Goal: Task Accomplishment & Management: Manage account settings

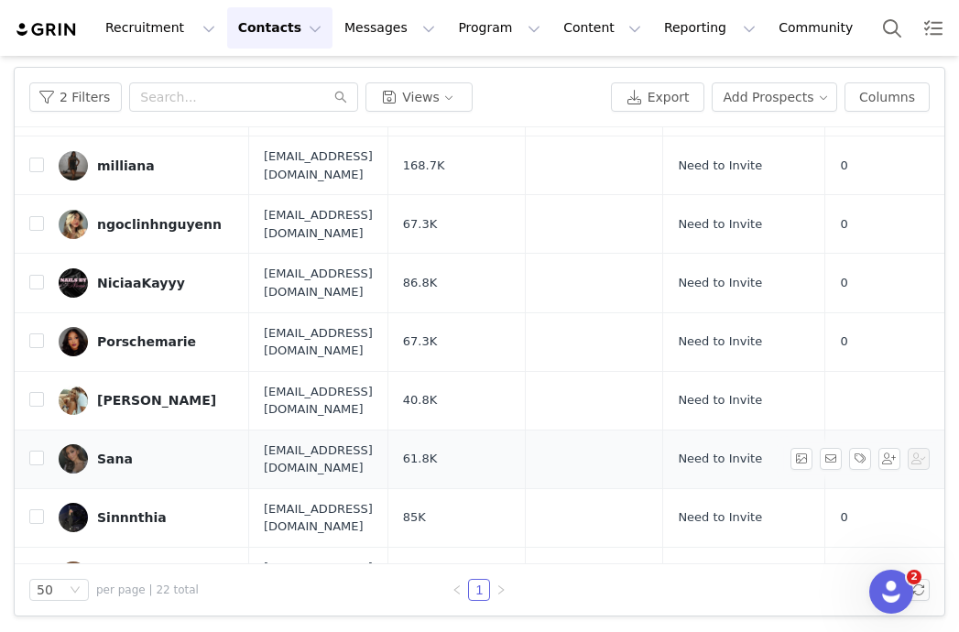
scroll to position [743, 0]
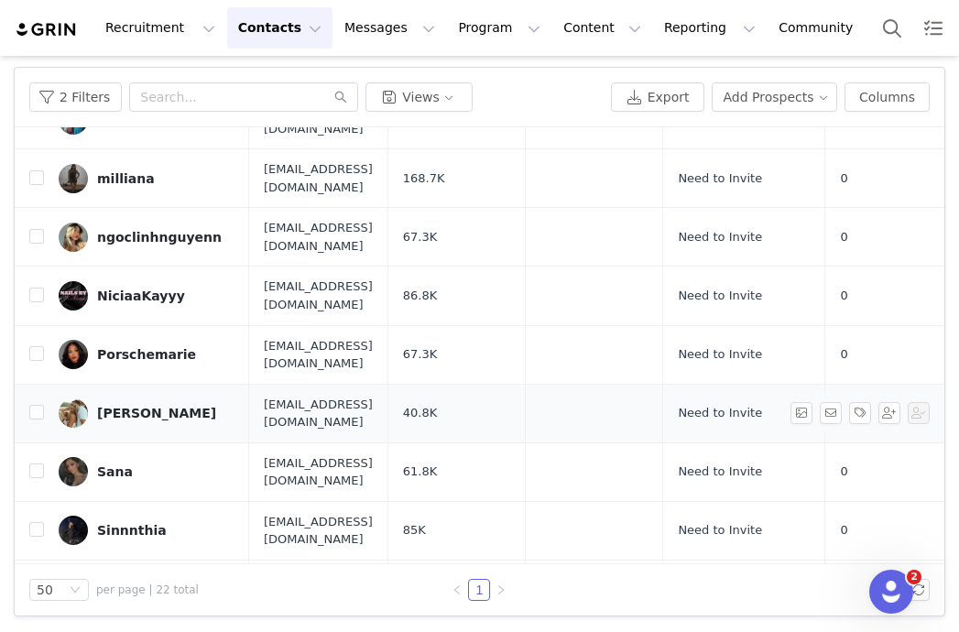
click at [180, 406] on div "[PERSON_NAME]" at bounding box center [156, 413] width 119 height 15
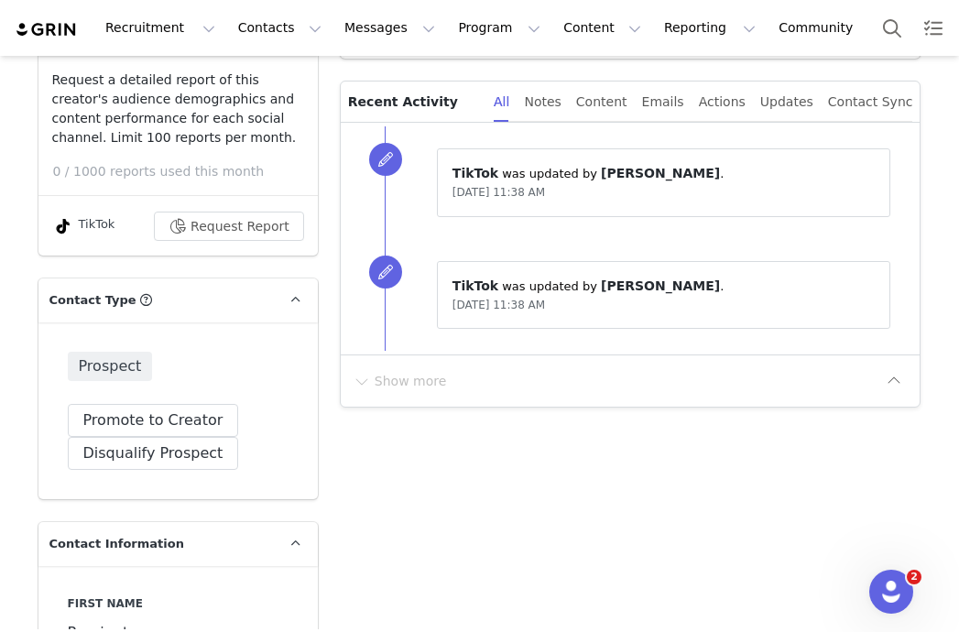
type input "+1 ([GEOGRAPHIC_DATA])"
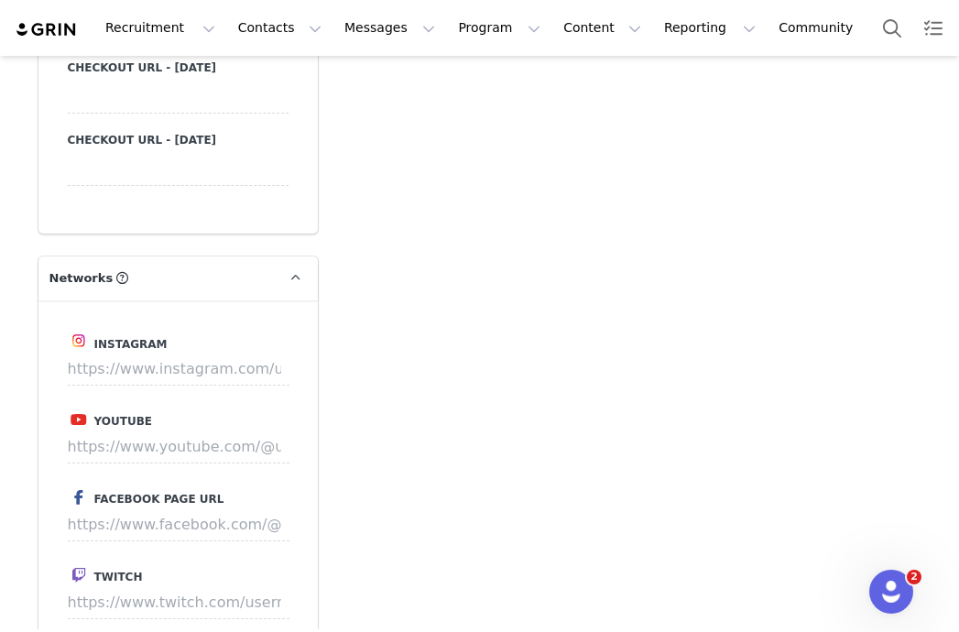
scroll to position [2308, 0]
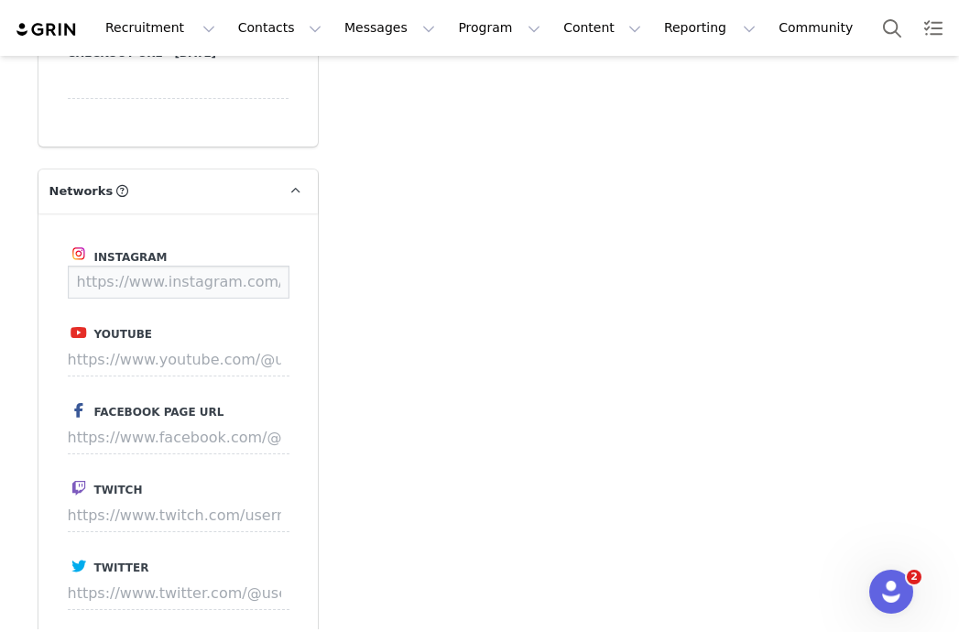
click at [233, 289] on input at bounding box center [179, 282] width 222 height 33
paste input "[URL][DOMAIN_NAME]"
click at [252, 281] on button "Save" at bounding box center [255, 282] width 67 height 33
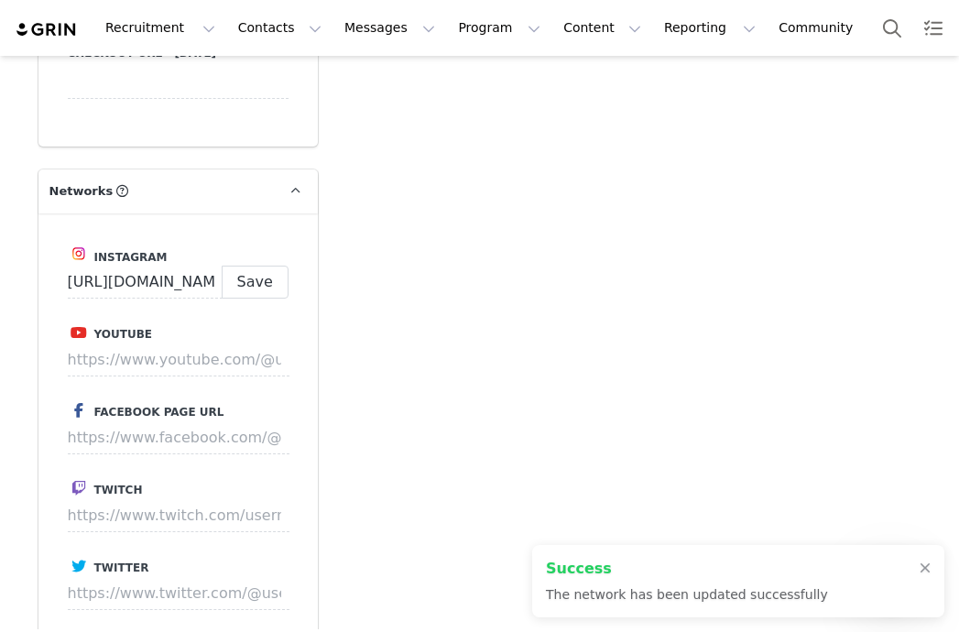
type input "[URL][DOMAIN_NAME]"
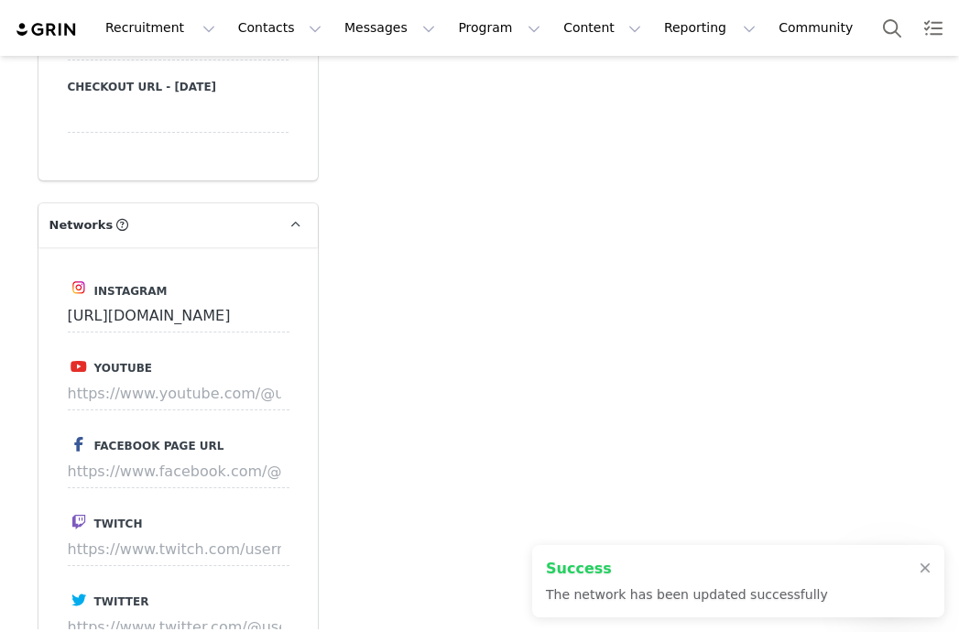
scroll to position [2342, 0]
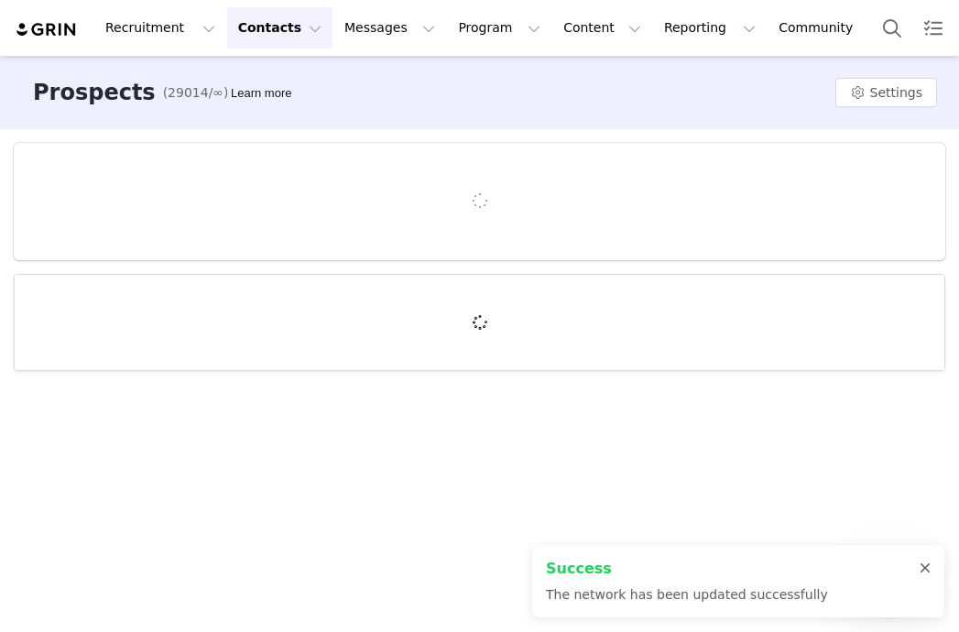
click at [928, 568] on div at bounding box center [925, 569] width 11 height 15
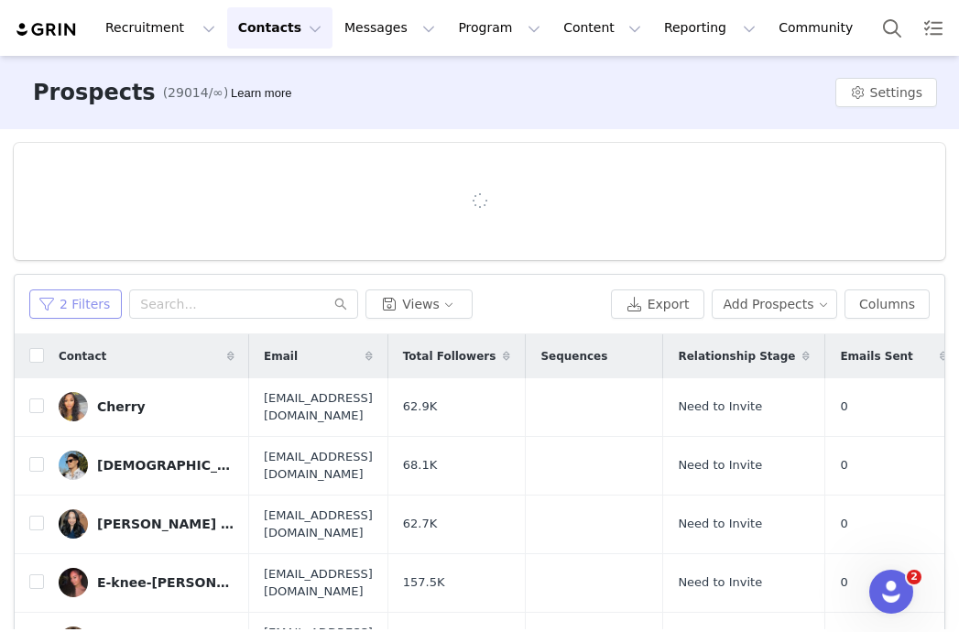
click at [81, 306] on button "2 Filters" at bounding box center [75, 304] width 93 height 29
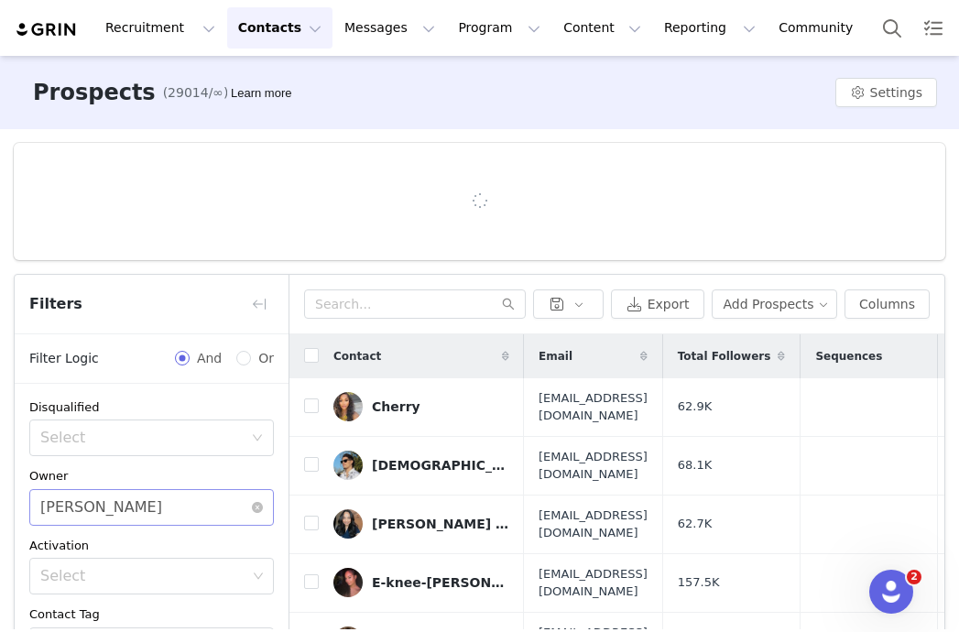
click at [144, 513] on div "Select [PERSON_NAME]" at bounding box center [145, 507] width 211 height 35
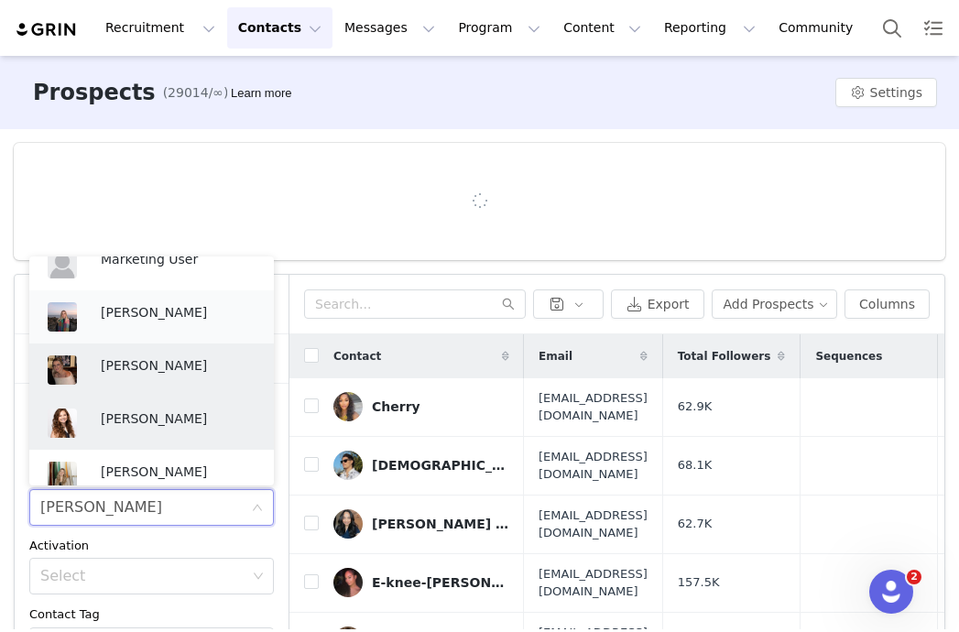
scroll to position [459, 0]
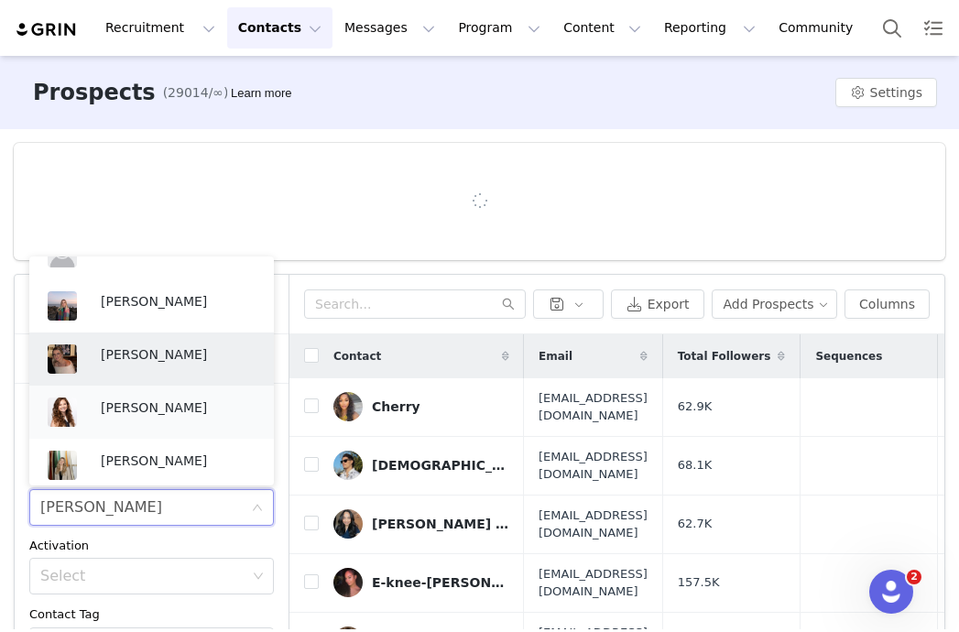
click at [157, 421] on div "[PERSON_NAME]" at bounding box center [178, 411] width 155 height 27
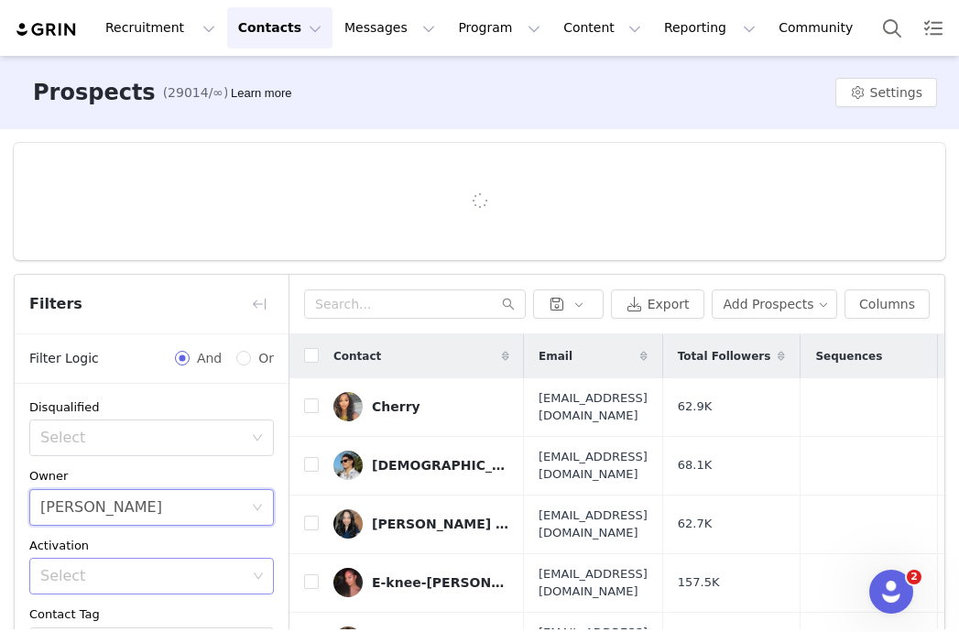
scroll to position [259, 0]
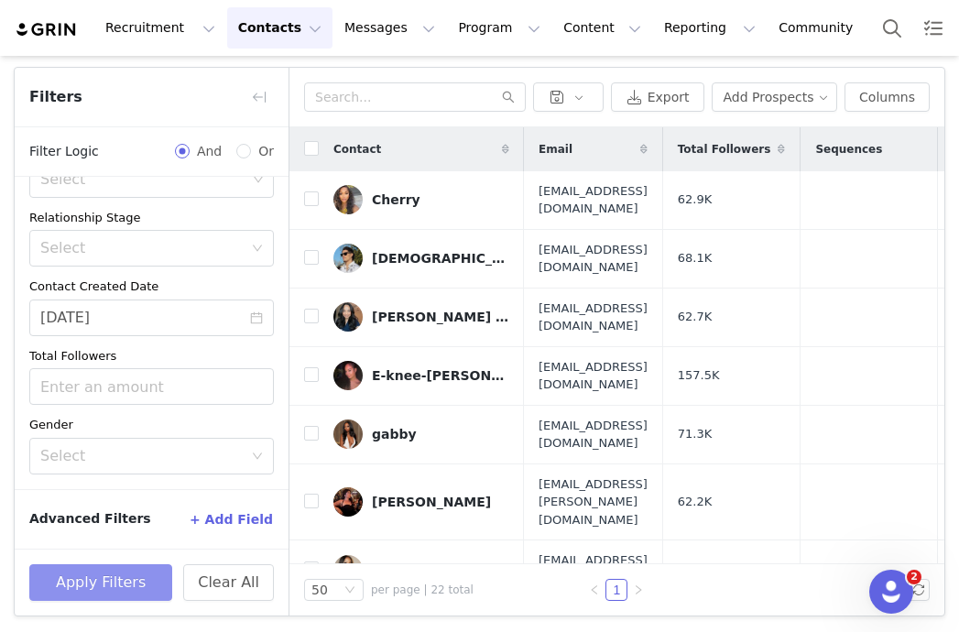
click at [149, 582] on button "Apply Filters" at bounding box center [100, 582] width 143 height 37
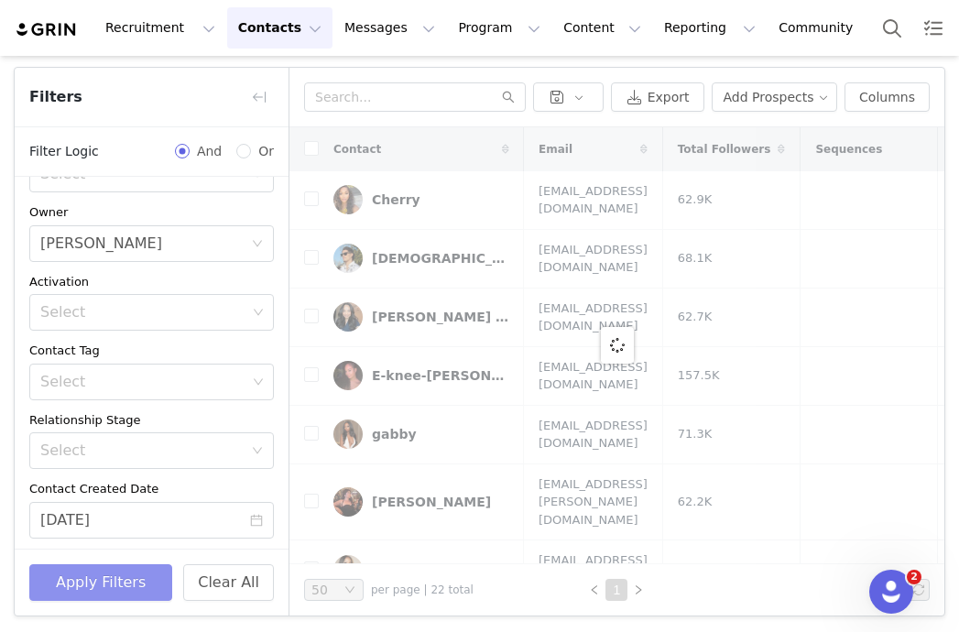
scroll to position [0, 0]
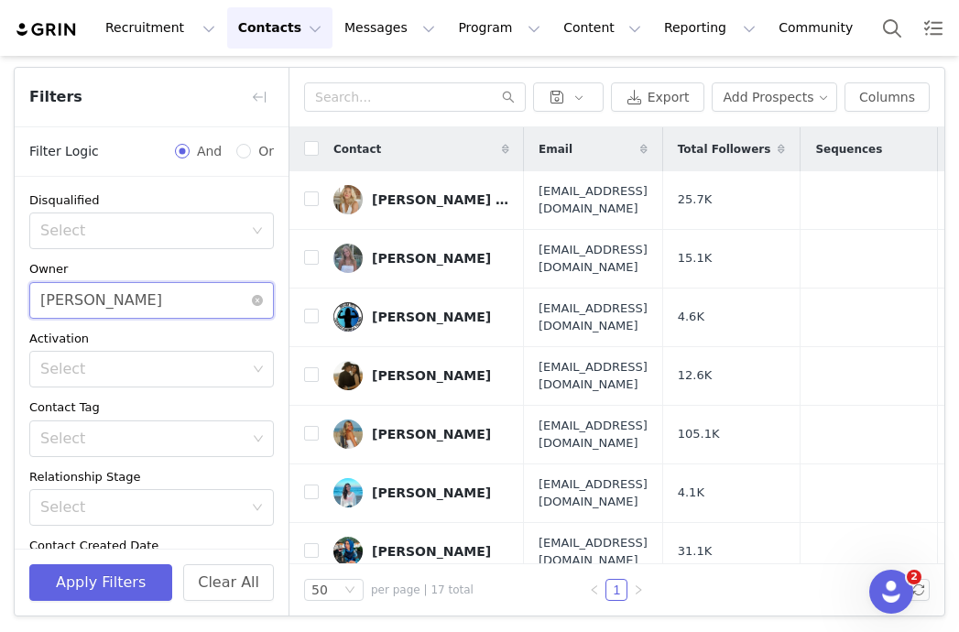
click at [159, 306] on div "Select [PERSON_NAME]" at bounding box center [145, 300] width 211 height 35
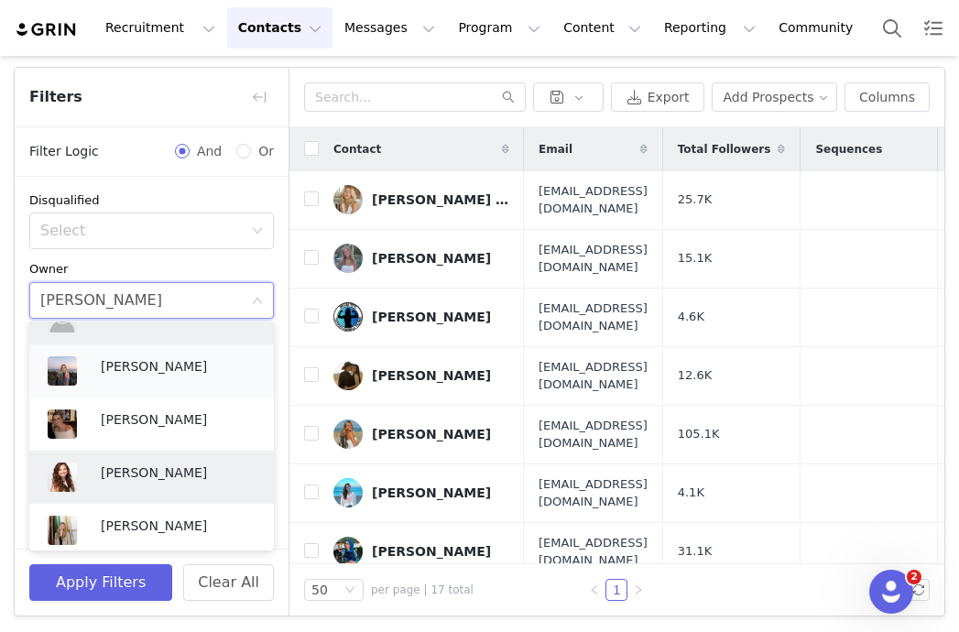
scroll to position [430, 0]
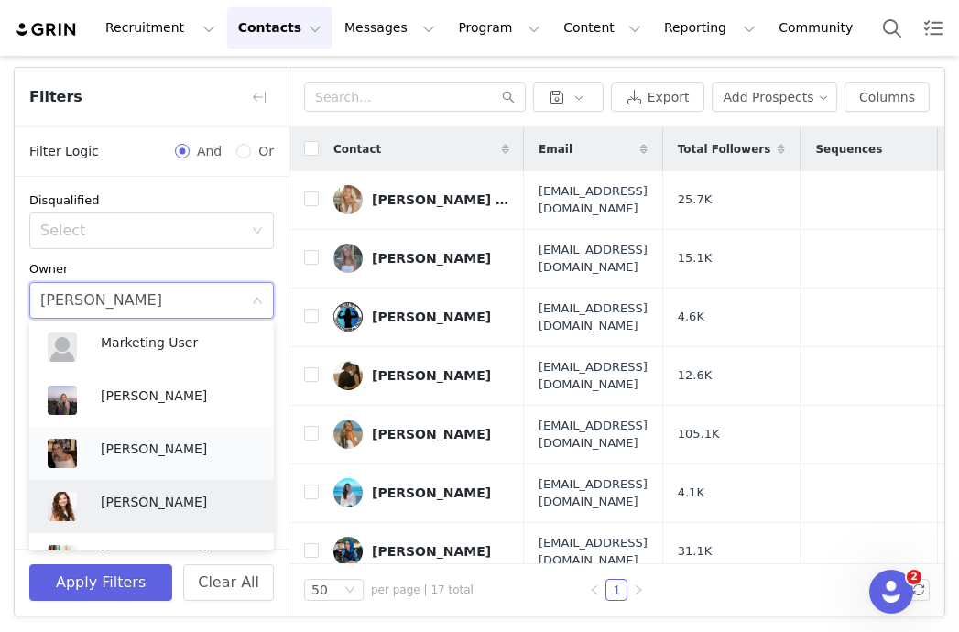
click at [130, 449] on p "[PERSON_NAME]" at bounding box center [178, 449] width 155 height 20
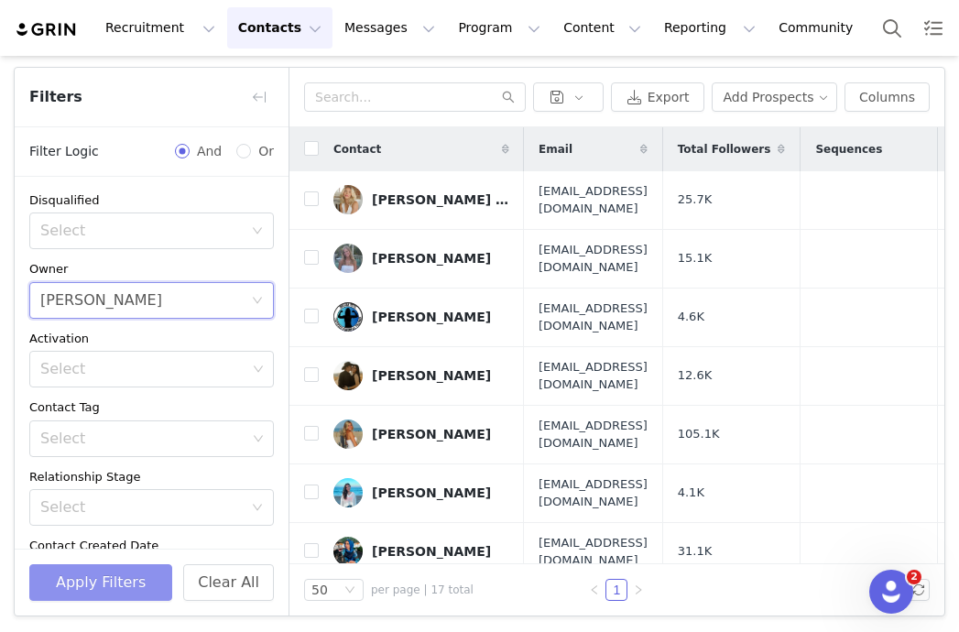
click at [115, 574] on button "Apply Filters" at bounding box center [100, 582] width 143 height 37
